Goal: Check status: Check status

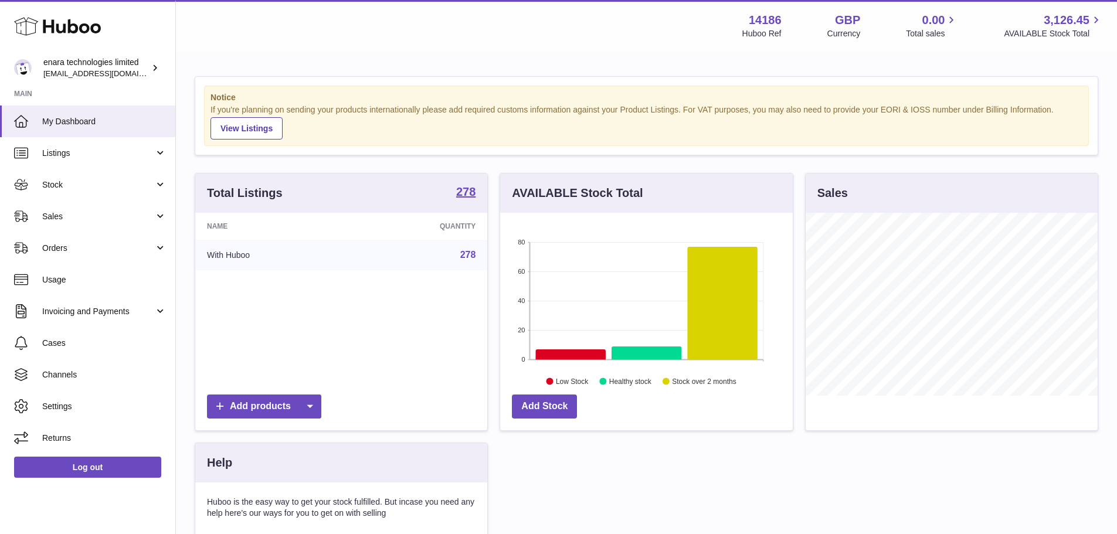
scroll to position [183, 292]
click at [64, 280] on span "Usage" at bounding box center [104, 279] width 124 height 11
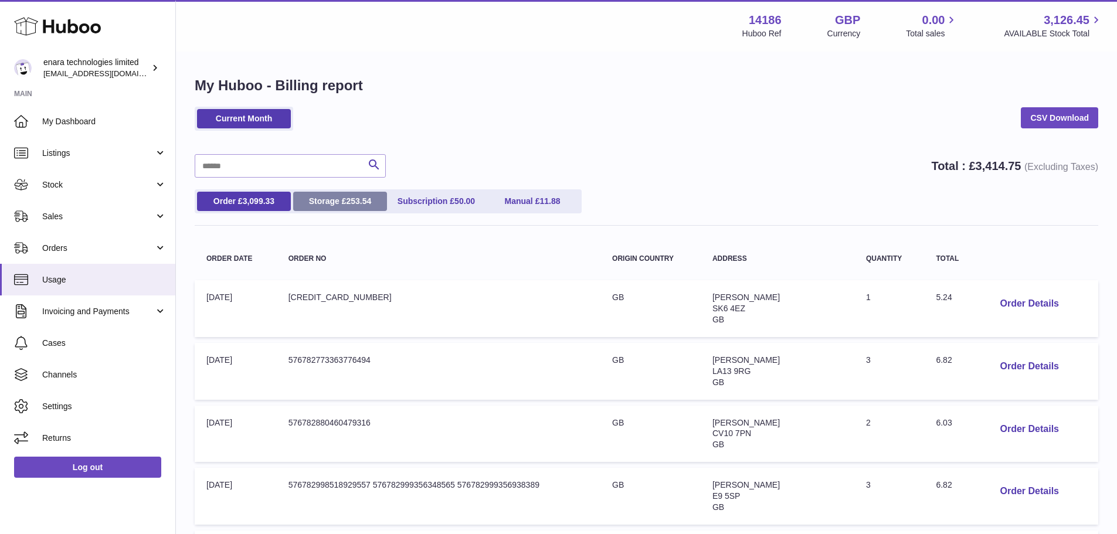
click at [348, 207] on link "Storage £ 253.54" at bounding box center [340, 201] width 94 height 19
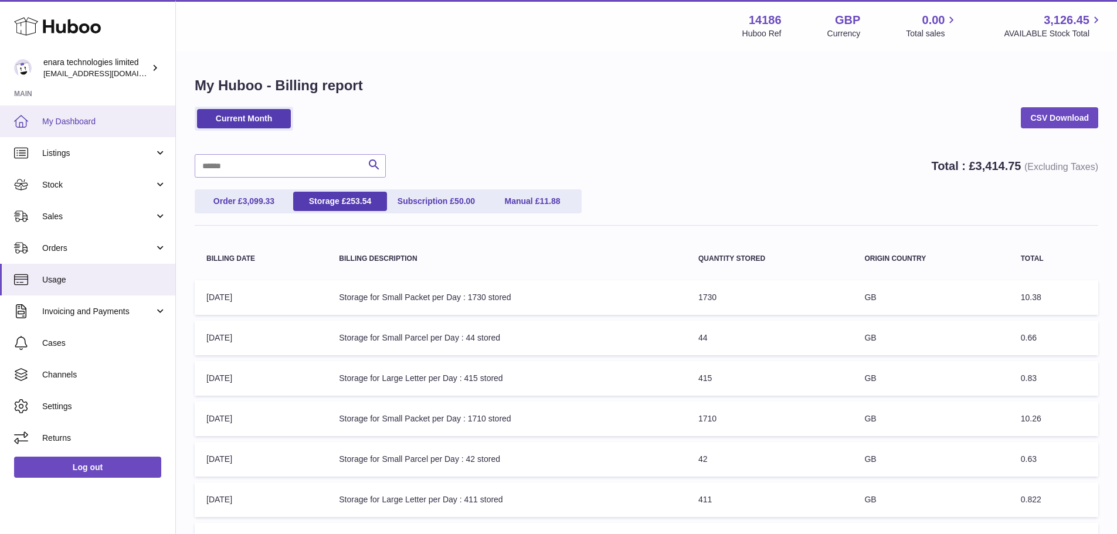
click at [67, 126] on span "My Dashboard" at bounding box center [104, 121] width 124 height 11
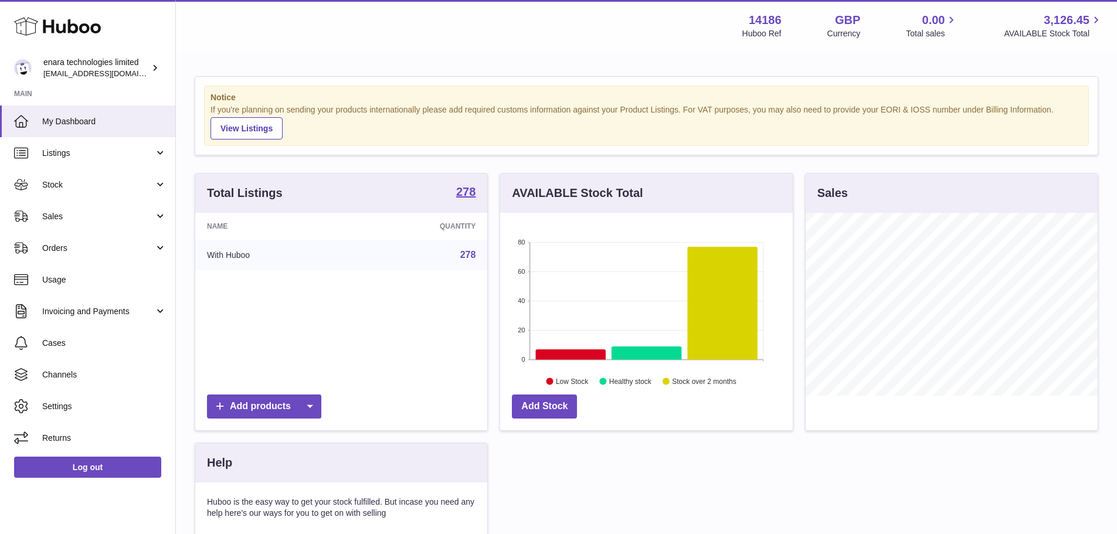
scroll to position [183, 292]
click at [70, 272] on link "Usage" at bounding box center [87, 280] width 175 height 32
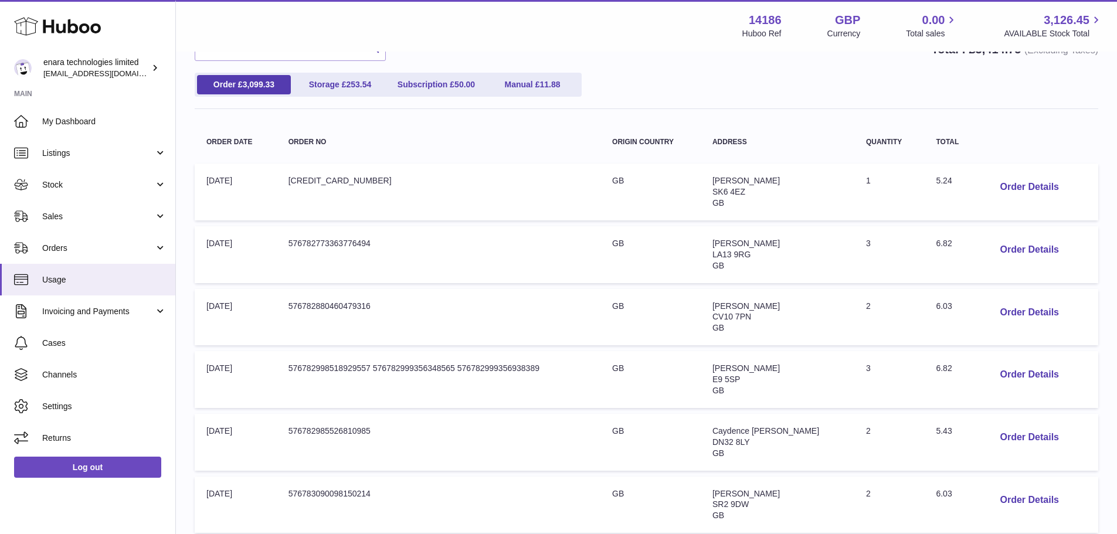
scroll to position [117, 0]
click at [1010, 241] on button "Order Details" at bounding box center [1028, 249] width 77 height 24
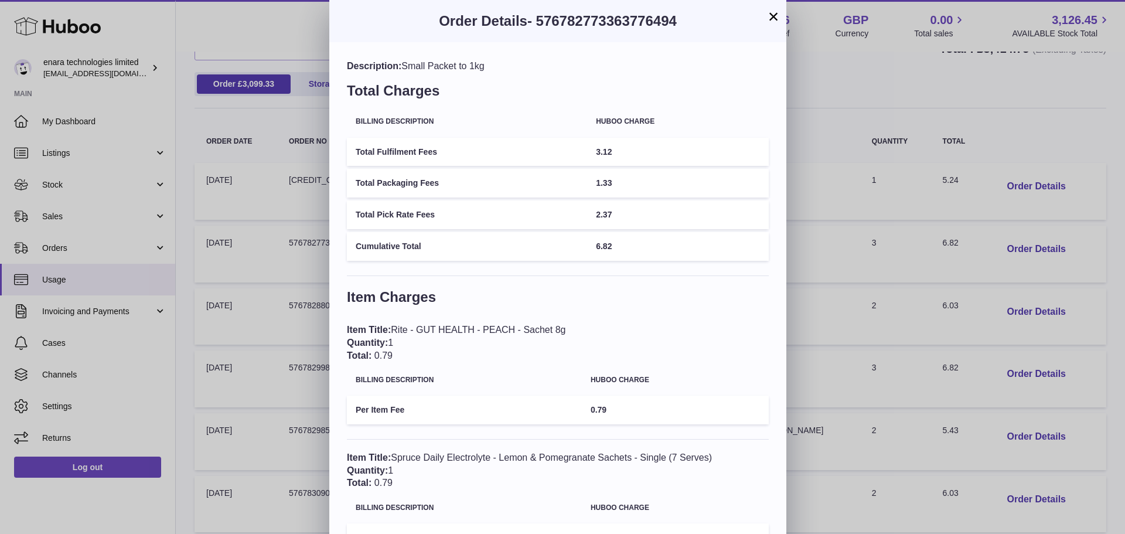
click at [774, 14] on button "×" at bounding box center [774, 16] width 14 height 14
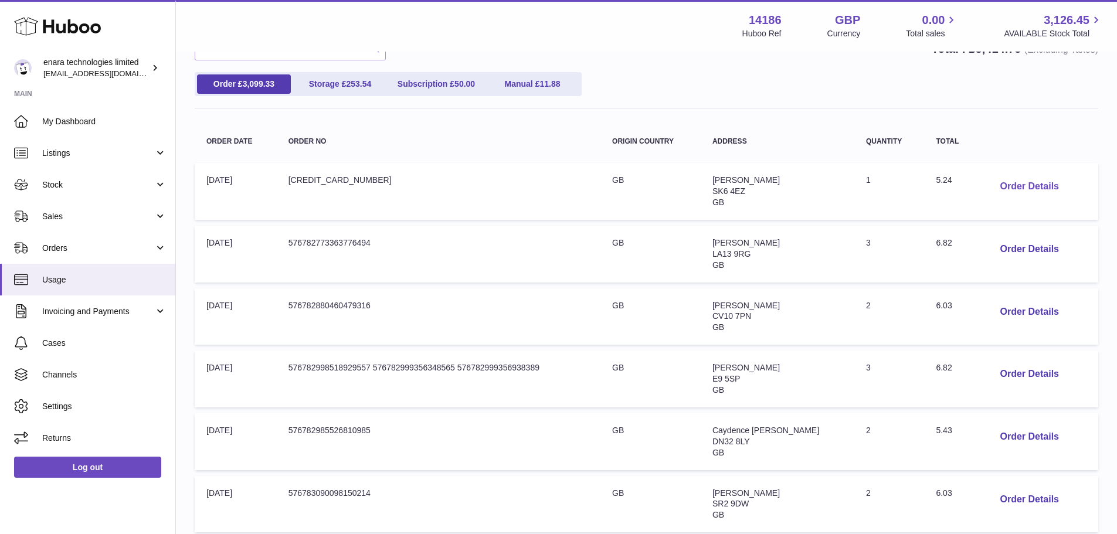
click at [1006, 187] on button "Order Details" at bounding box center [1028, 187] width 77 height 24
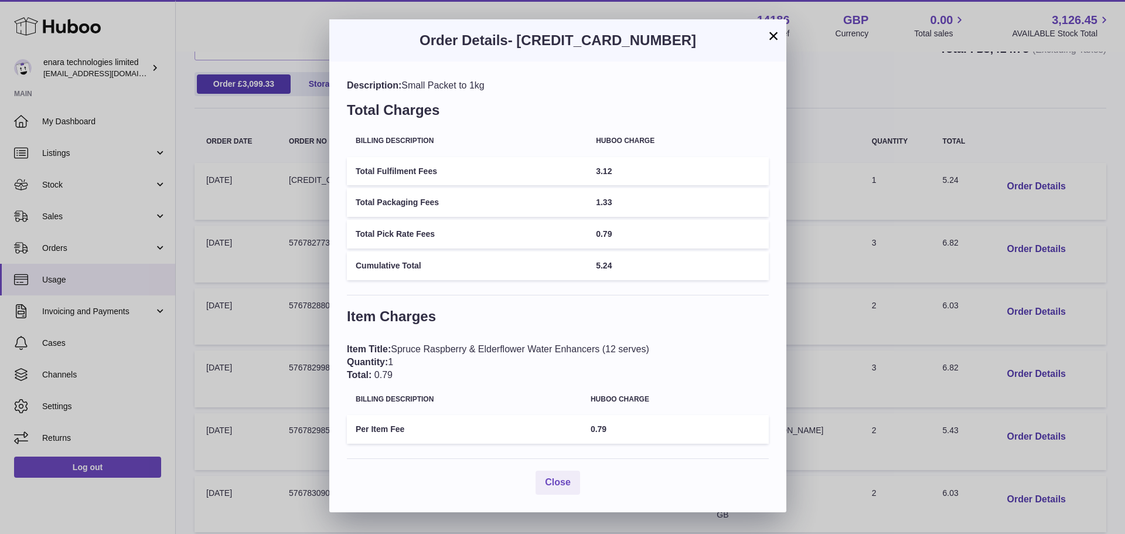
click at [778, 34] on button "×" at bounding box center [774, 36] width 14 height 14
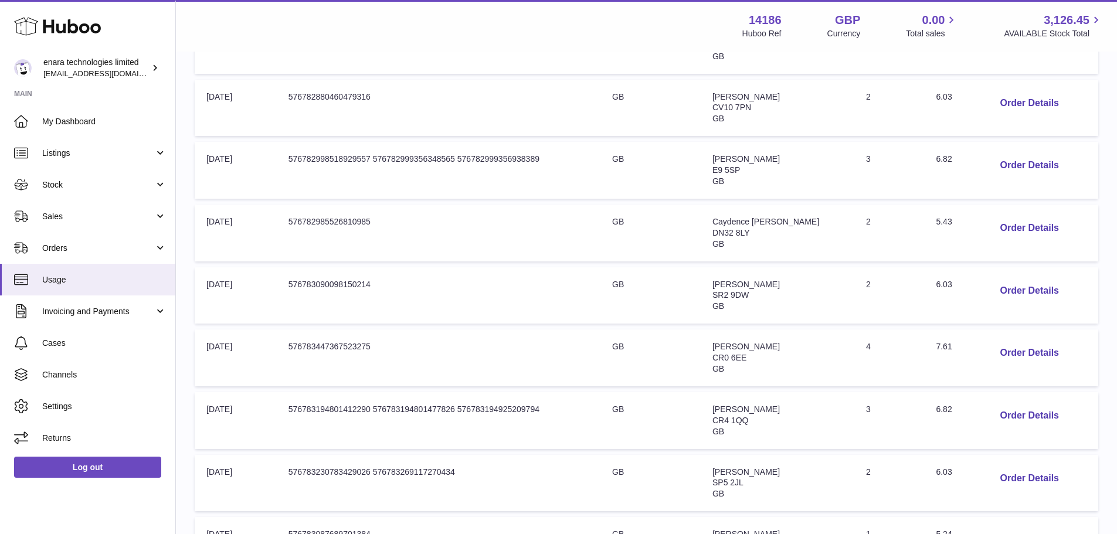
scroll to position [352, 0]
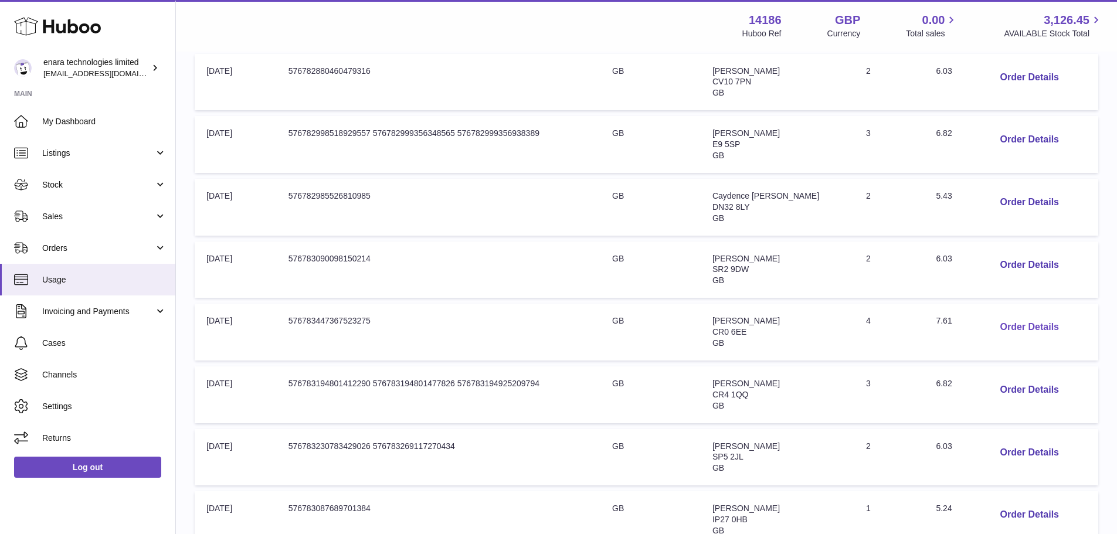
click at [1019, 323] on button "Order Details" at bounding box center [1028, 327] width 77 height 24
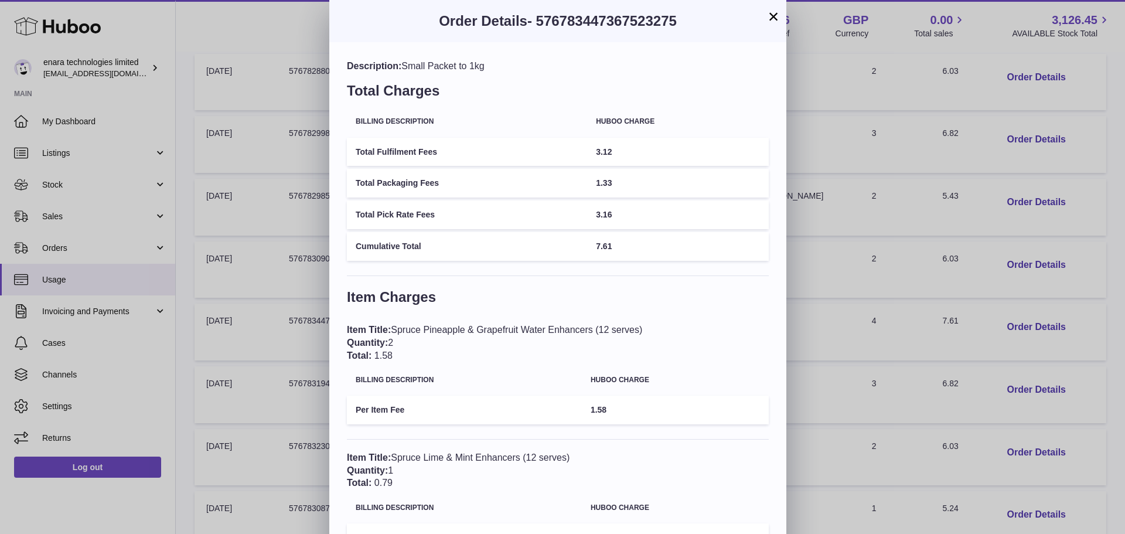
click at [772, 17] on button "×" at bounding box center [774, 16] width 14 height 14
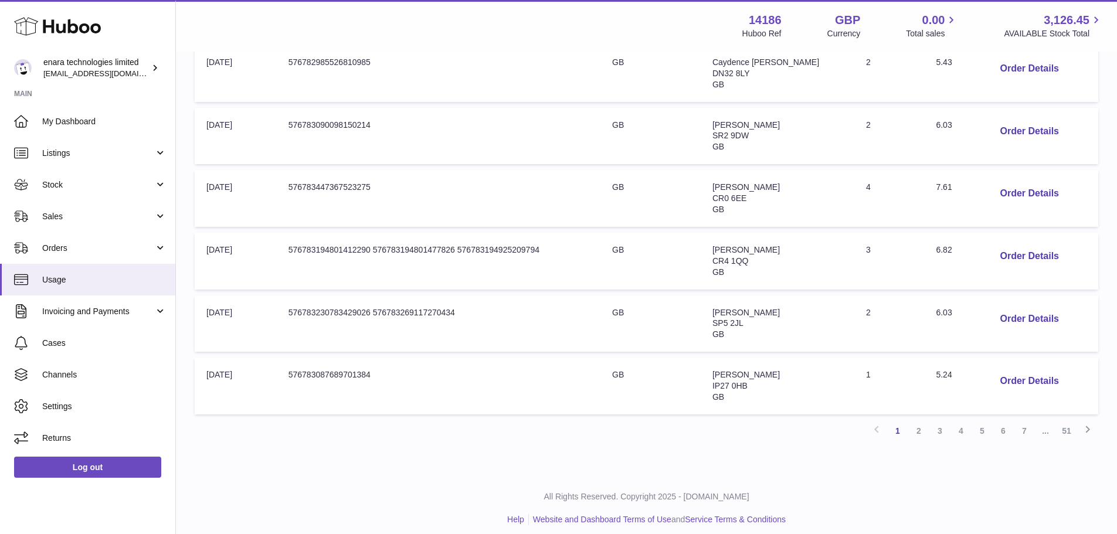
scroll to position [494, 0]
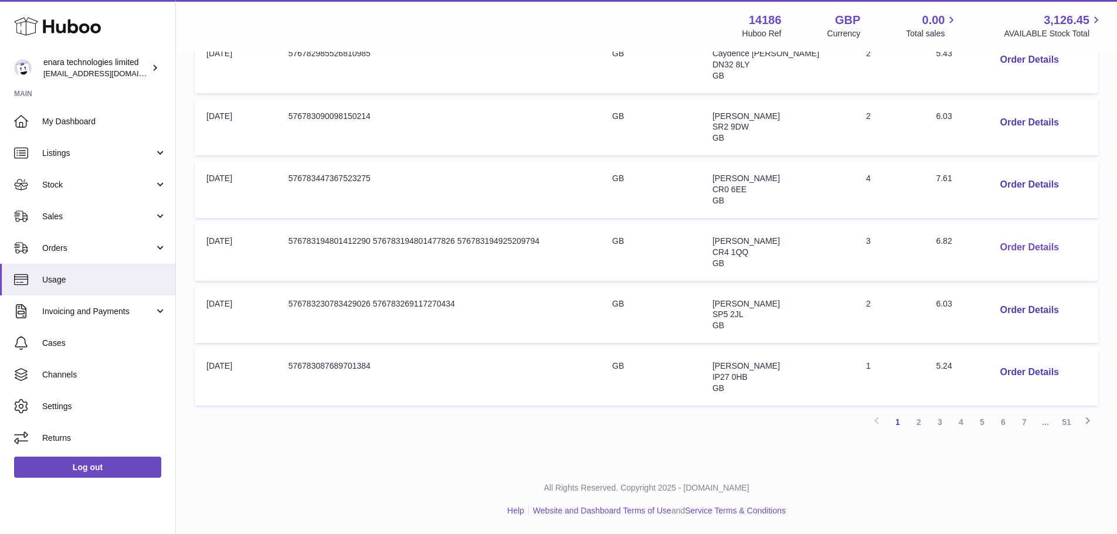
click at [1003, 256] on button "Order Details" at bounding box center [1028, 248] width 77 height 24
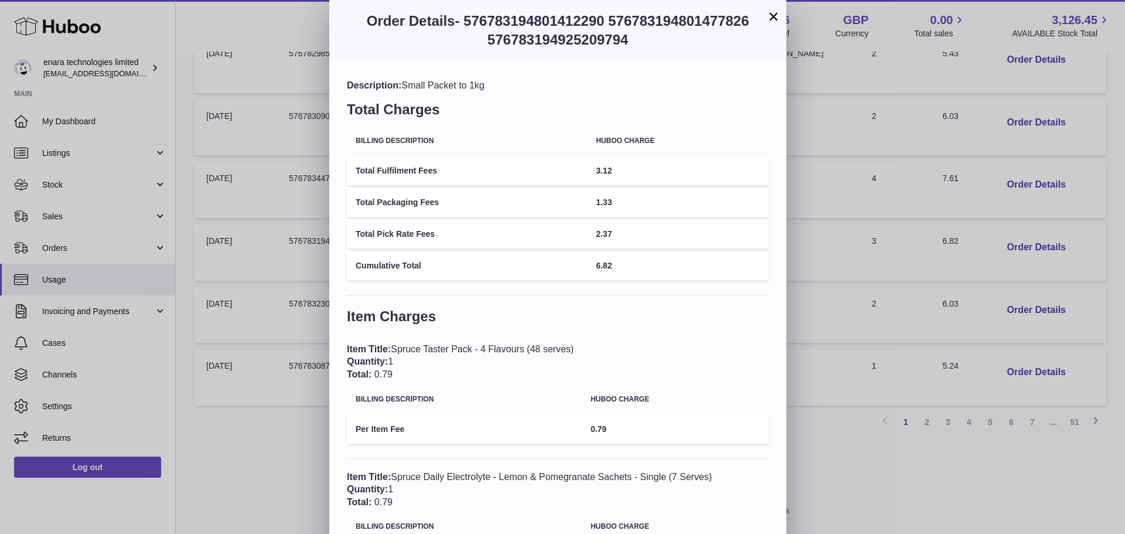
drag, startPoint x: 921, startPoint y: 315, endPoint x: 919, endPoint y: 303, distance: 11.9
click at [921, 309] on div "× Order Details - 576783194801412290 576783194801477826 576783194925209794 Desc…" at bounding box center [562, 383] width 1125 height 767
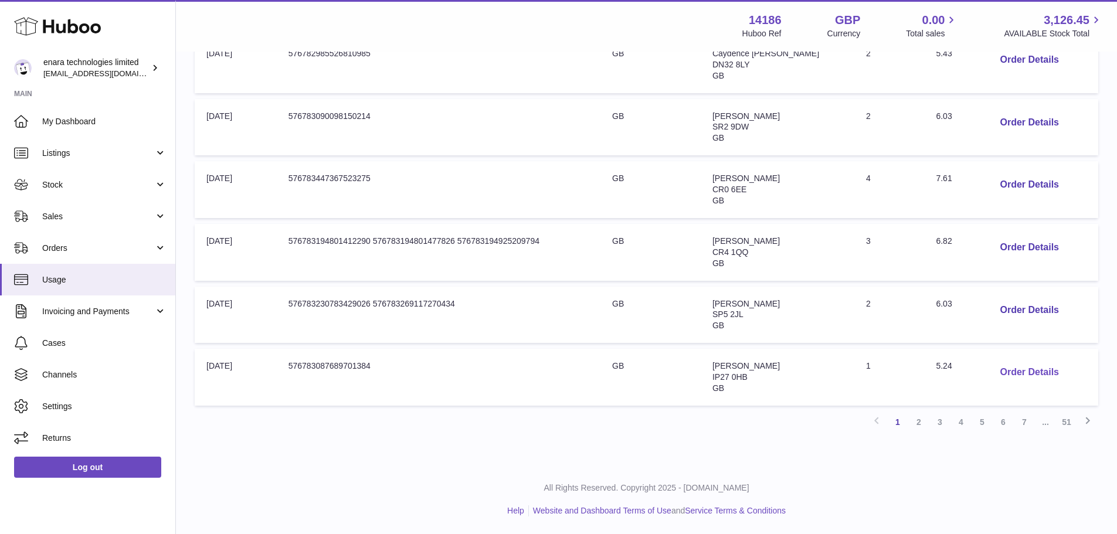
click at [1027, 368] on button "Order Details" at bounding box center [1028, 372] width 77 height 24
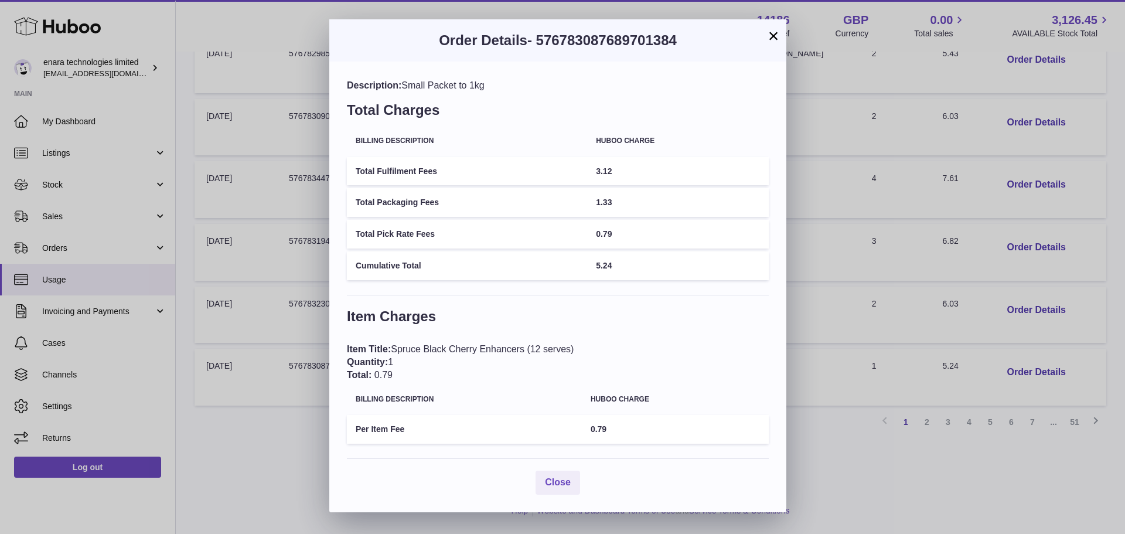
click at [895, 326] on div "× Order Details - 576783087689701384 Description: Small Packet to 1kg Total Cha…" at bounding box center [562, 267] width 1125 height 534
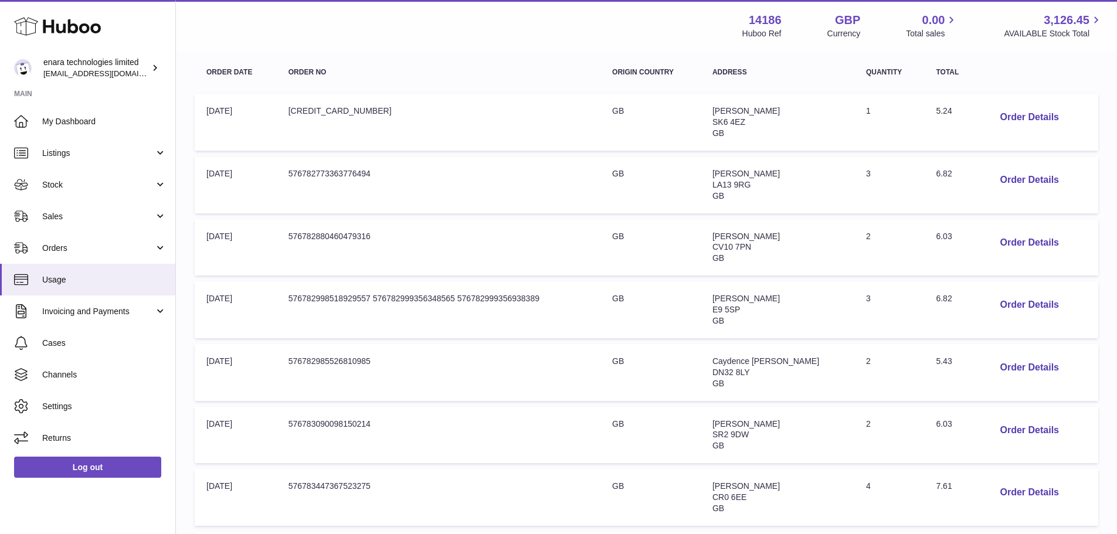
scroll to position [142, 0]
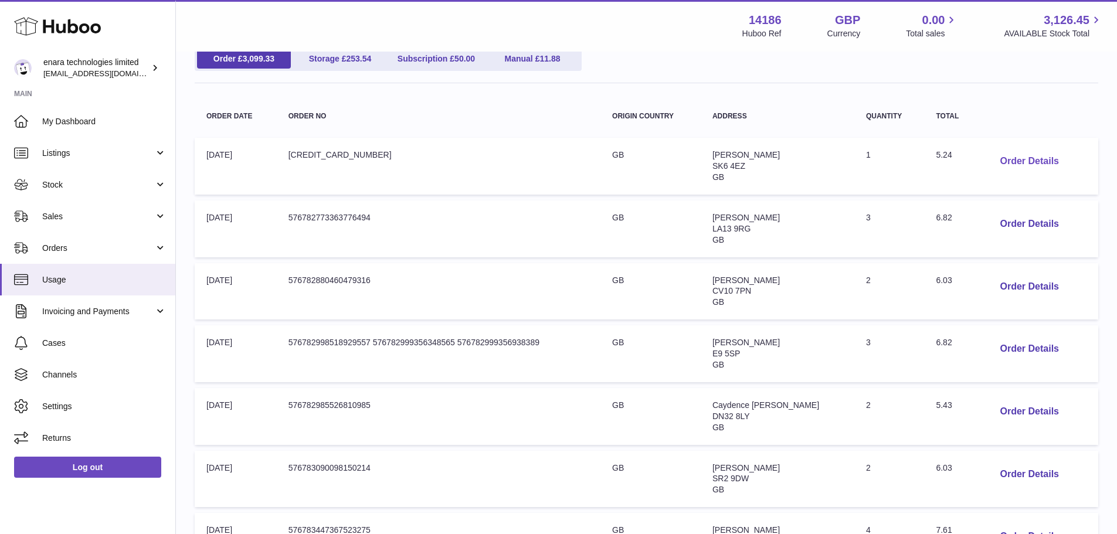
click at [1009, 166] on button "Order Details" at bounding box center [1028, 161] width 77 height 24
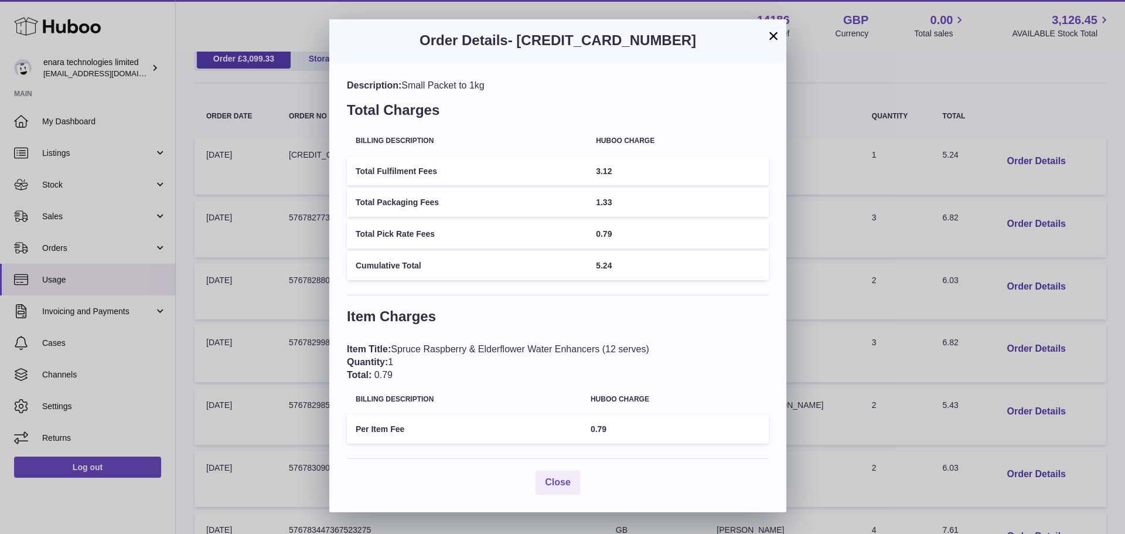
click at [773, 33] on button "×" at bounding box center [774, 36] width 14 height 14
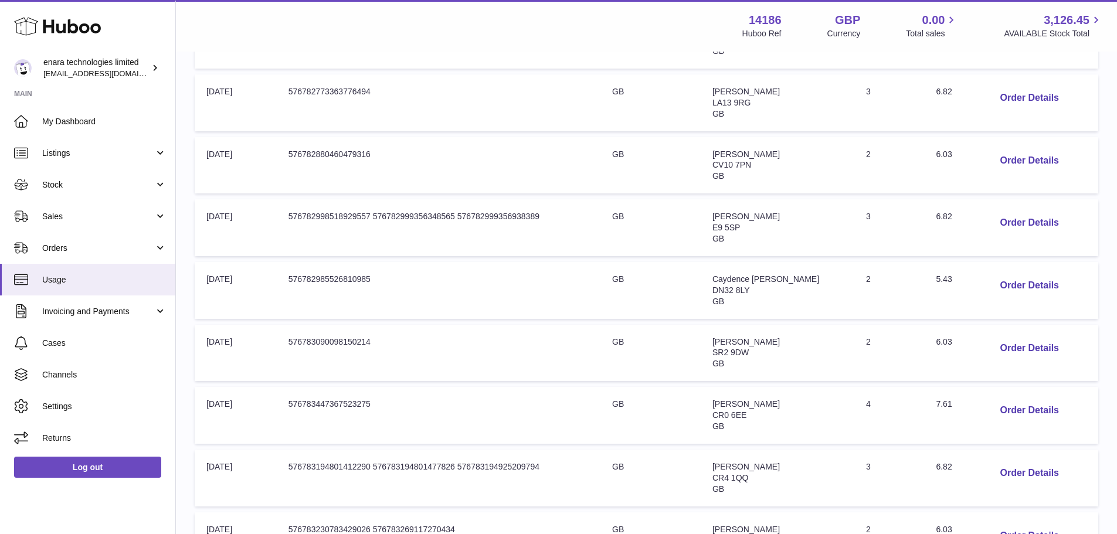
scroll to position [435, 0]
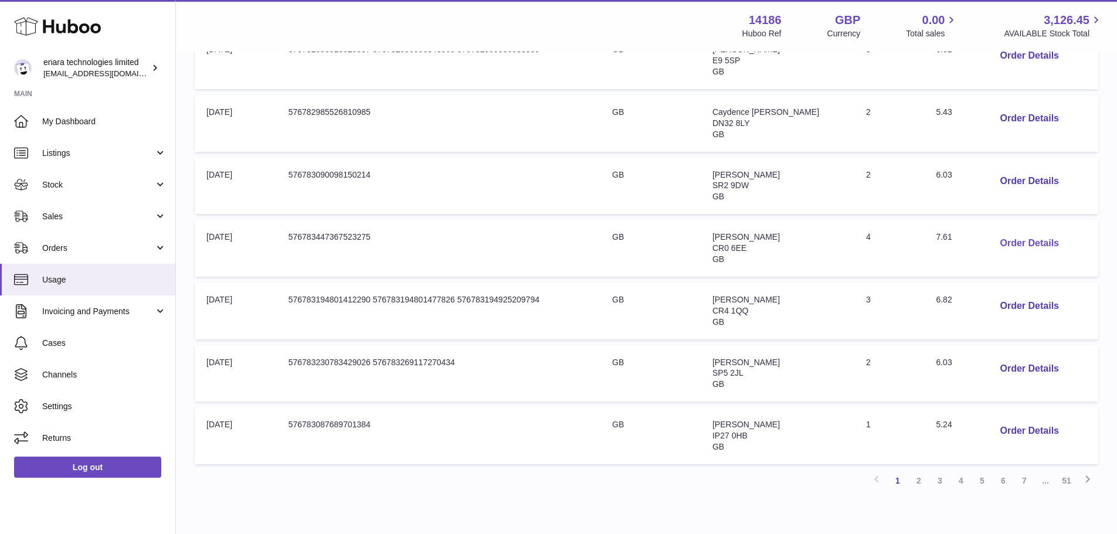
click at [998, 240] on button "Order Details" at bounding box center [1028, 244] width 77 height 24
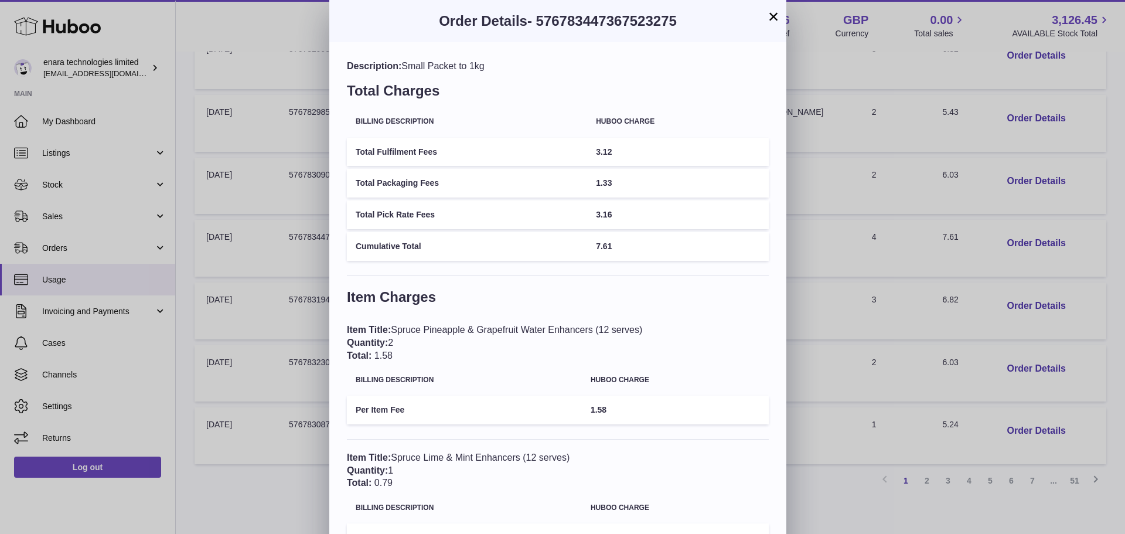
click at [770, 19] on button "×" at bounding box center [774, 16] width 14 height 14
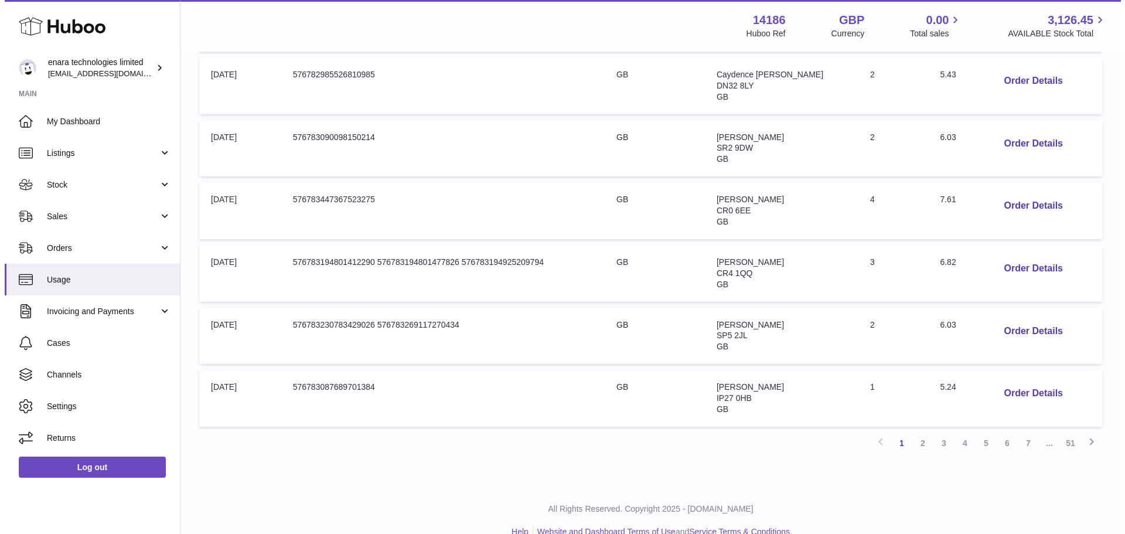
scroll to position [494, 0]
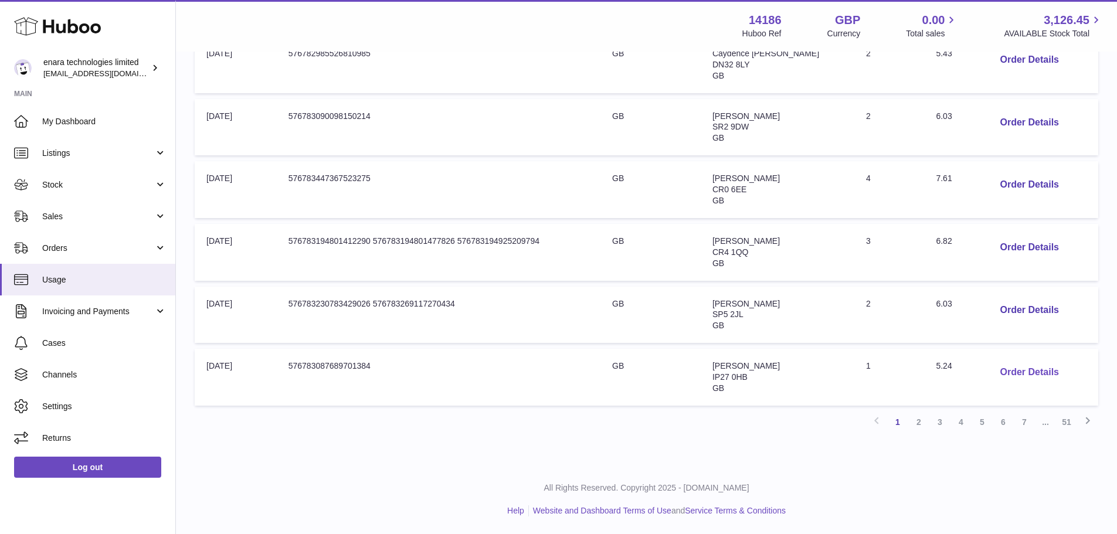
click at [1008, 369] on button "Order Details" at bounding box center [1028, 372] width 77 height 24
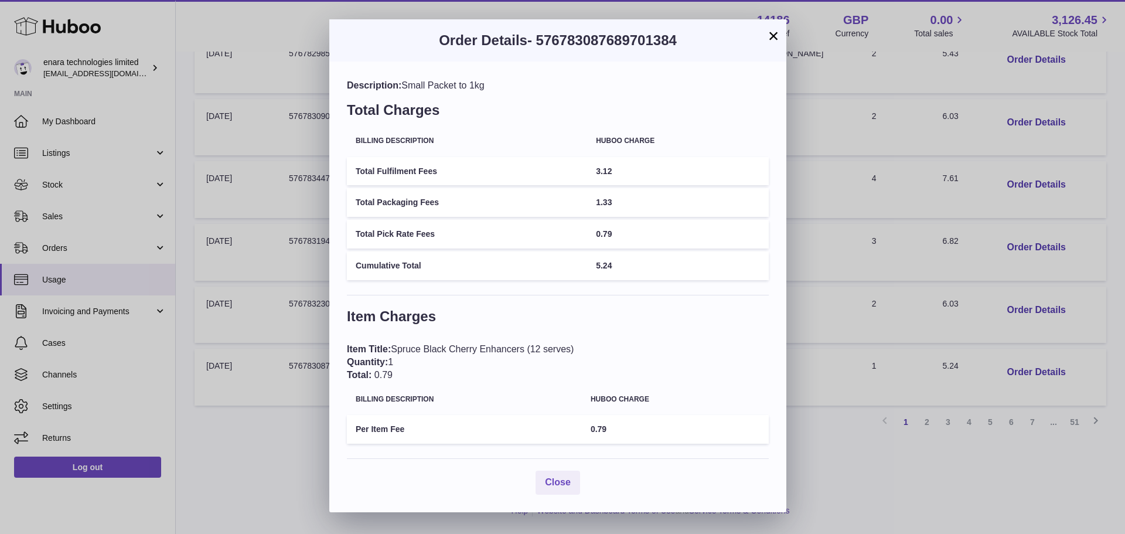
click at [773, 38] on button "×" at bounding box center [774, 36] width 14 height 14
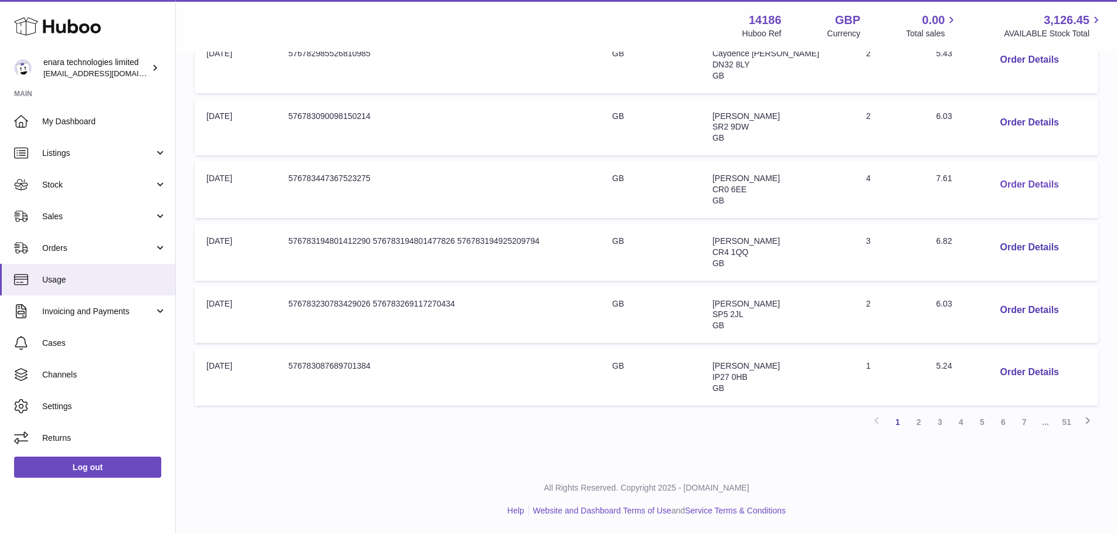
click at [1015, 182] on button "Order Details" at bounding box center [1028, 185] width 77 height 24
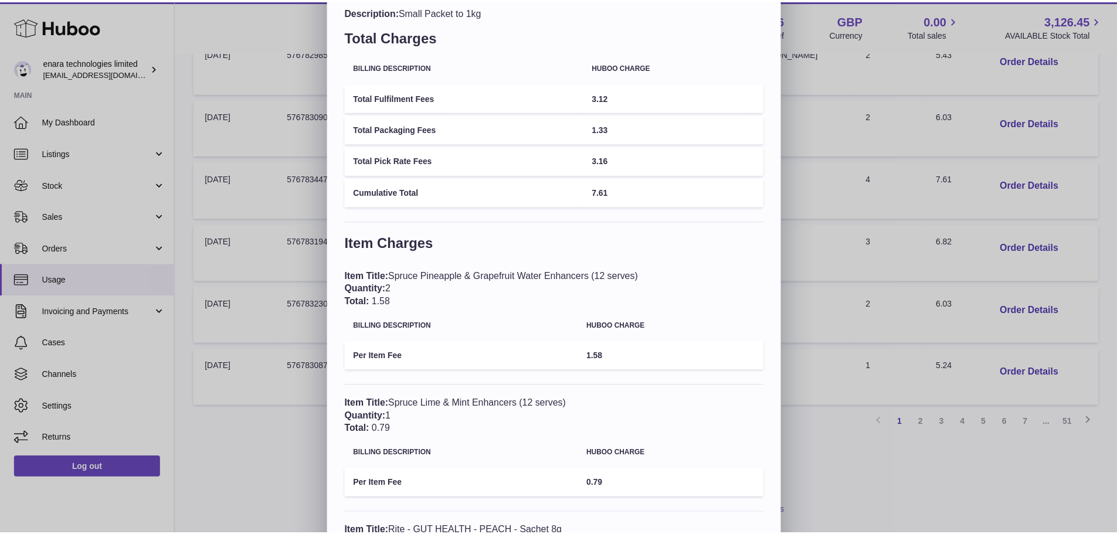
scroll to position [0, 0]
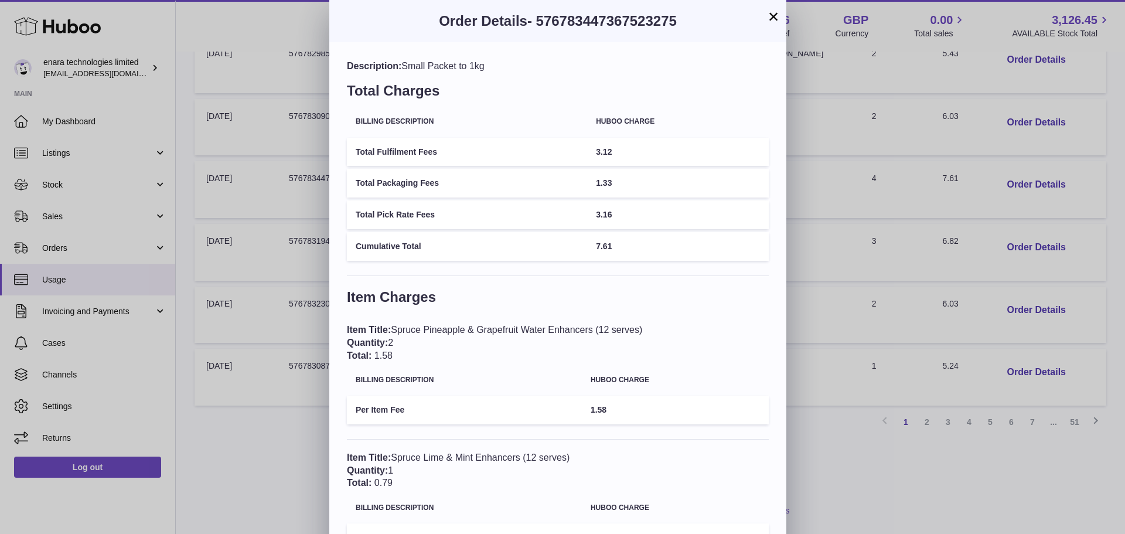
click at [779, 17] on button "×" at bounding box center [774, 16] width 14 height 14
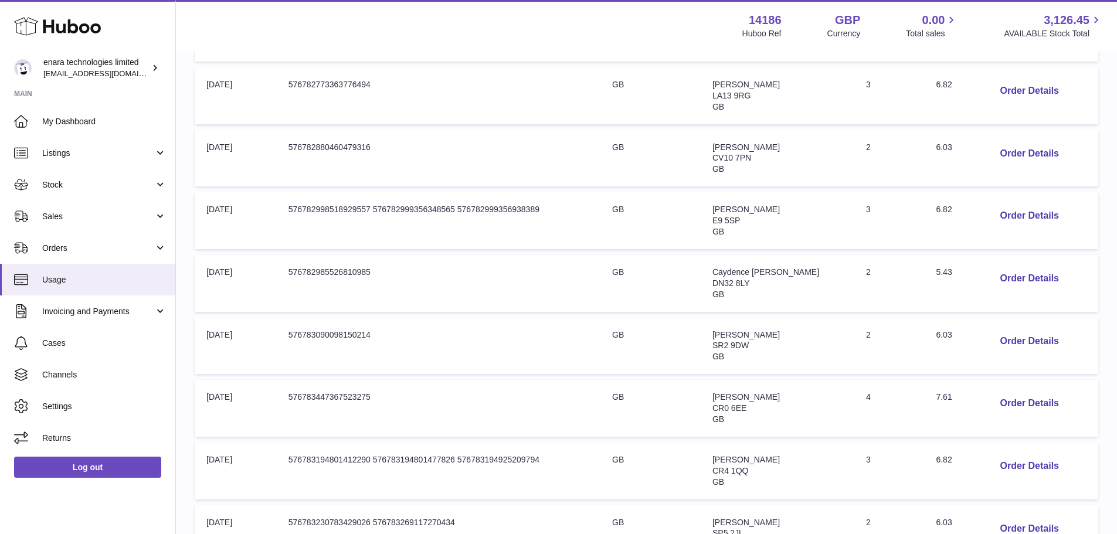
scroll to position [142, 0]
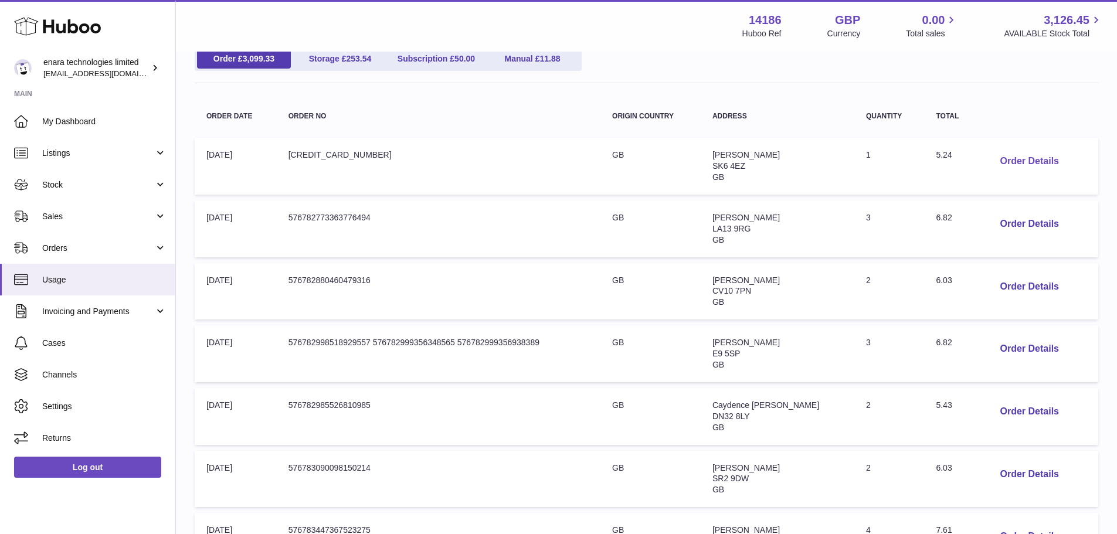
click at [997, 151] on button "Order Details" at bounding box center [1028, 161] width 77 height 24
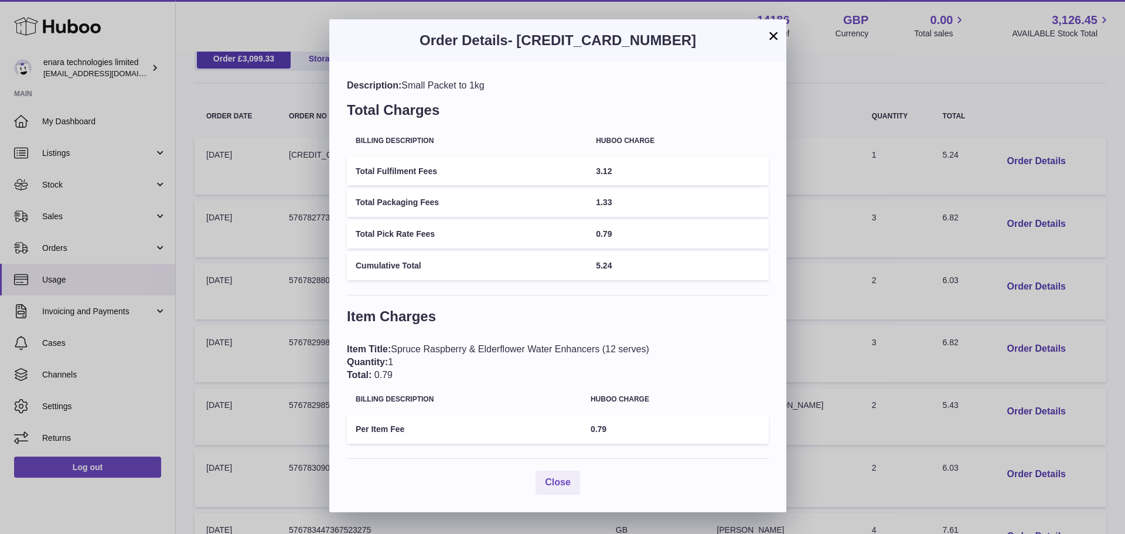
click at [773, 37] on button "×" at bounding box center [774, 36] width 14 height 14
